Goal: Task Accomplishment & Management: Use online tool/utility

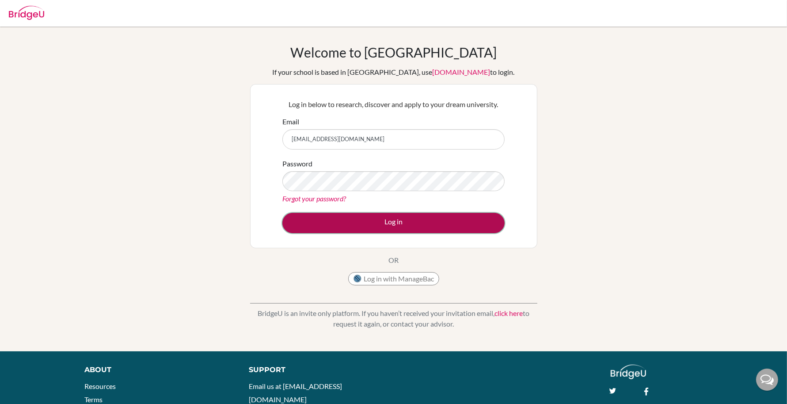
click at [396, 224] on button "Log in" at bounding box center [393, 223] width 222 height 20
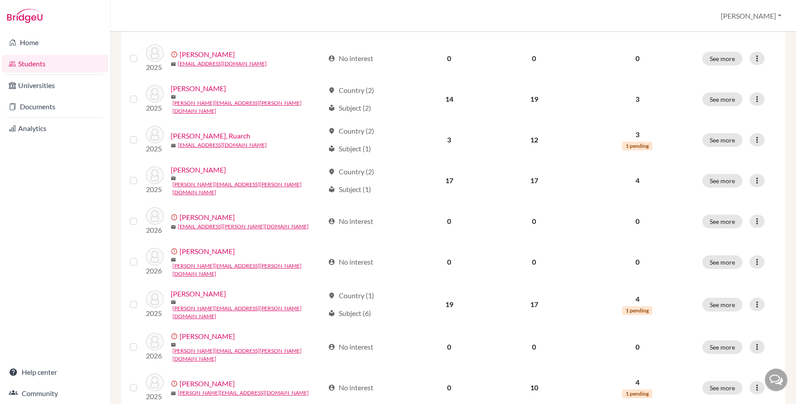
scroll to position [276, 0]
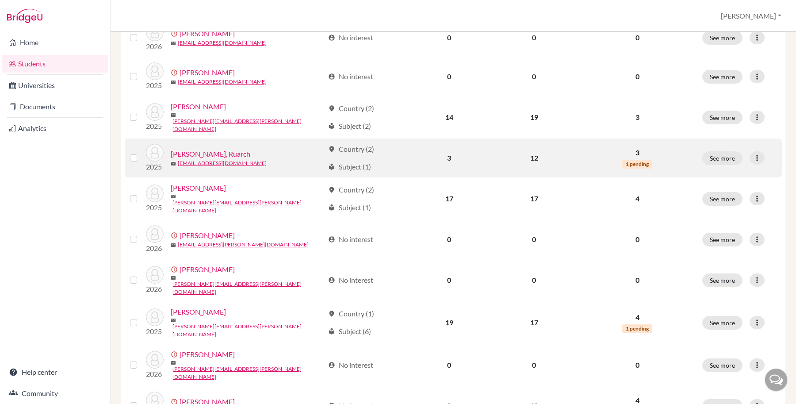
click at [195, 152] on link "[PERSON_NAME], Ruarch" at bounding box center [211, 154] width 80 height 11
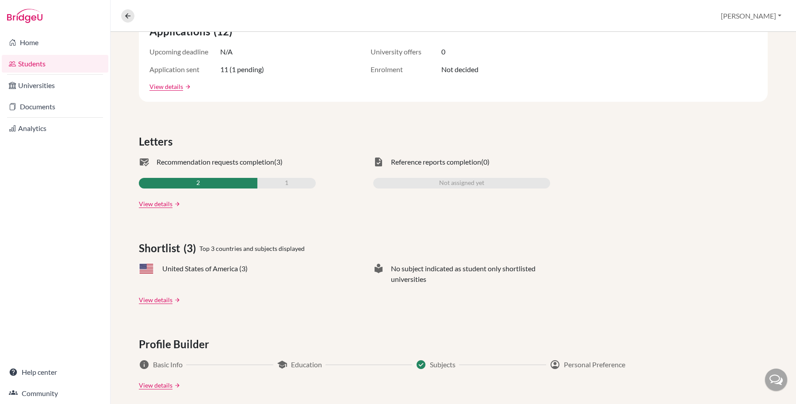
scroll to position [184, 0]
click at [170, 85] on link "View details" at bounding box center [166, 86] width 34 height 9
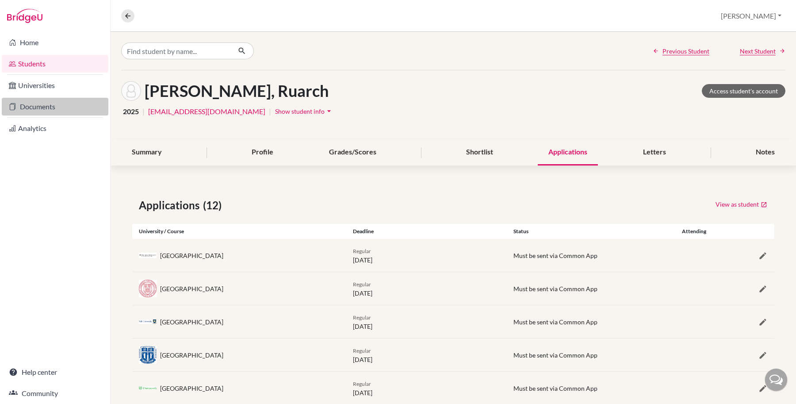
click at [45, 109] on link "Documents" at bounding box center [55, 107] width 107 height 18
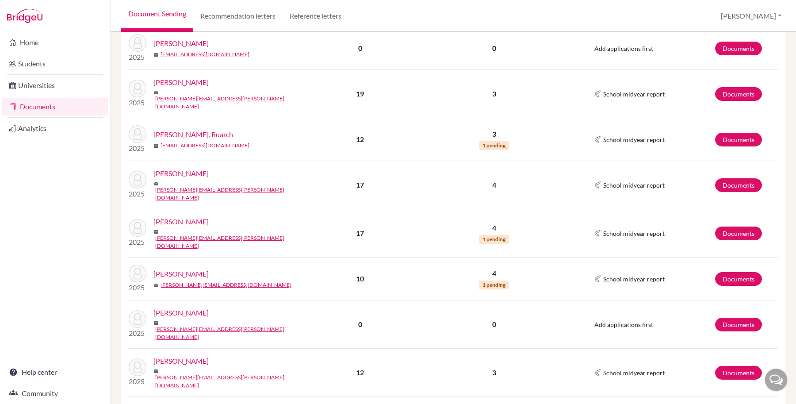
scroll to position [184, 0]
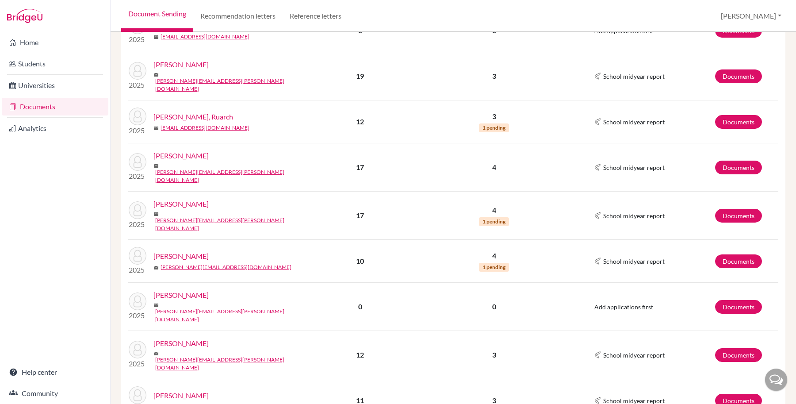
click at [179, 112] on link "[PERSON_NAME], Ruarch" at bounding box center [193, 116] width 80 height 11
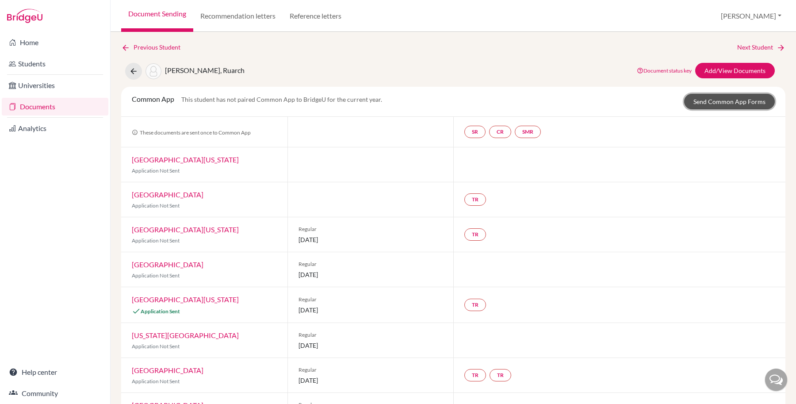
click at [692, 100] on link "Send Common App Forms" at bounding box center [729, 101] width 91 height 15
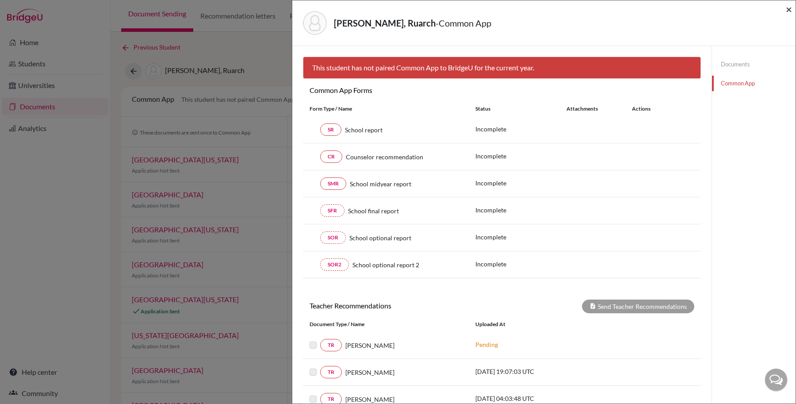
click at [788, 10] on span "×" at bounding box center [788, 9] width 6 height 13
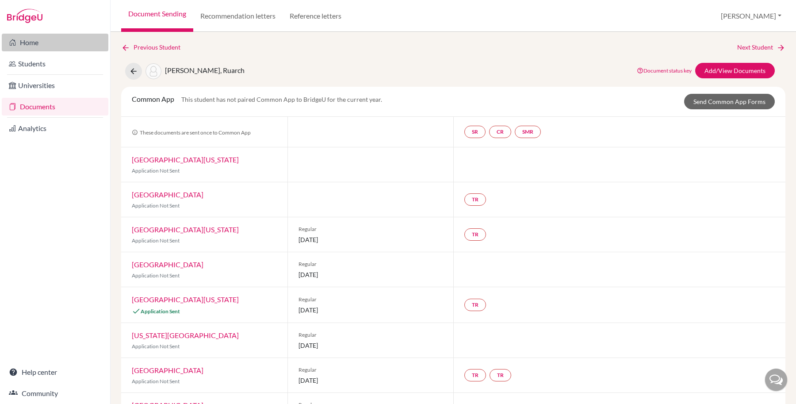
click at [34, 40] on link "Home" at bounding box center [55, 43] width 107 height 18
